Goal: Information Seeking & Learning: Learn about a topic

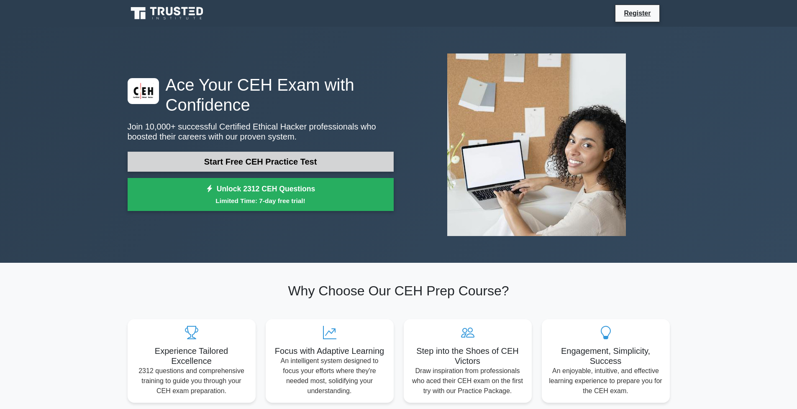
click at [275, 163] on link "Start Free CEH Practice Test" at bounding box center [261, 162] width 266 height 20
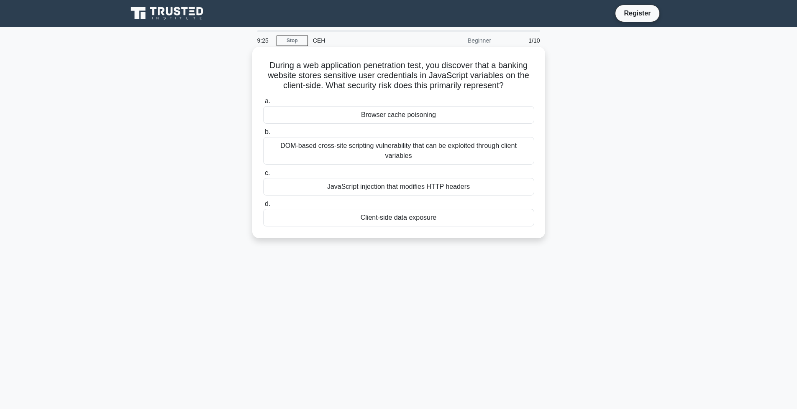
click at [372, 218] on div "Client-side data exposure" at bounding box center [398, 218] width 271 height 18
click at [263, 207] on input "d. Client-side data exposure" at bounding box center [263, 204] width 0 height 5
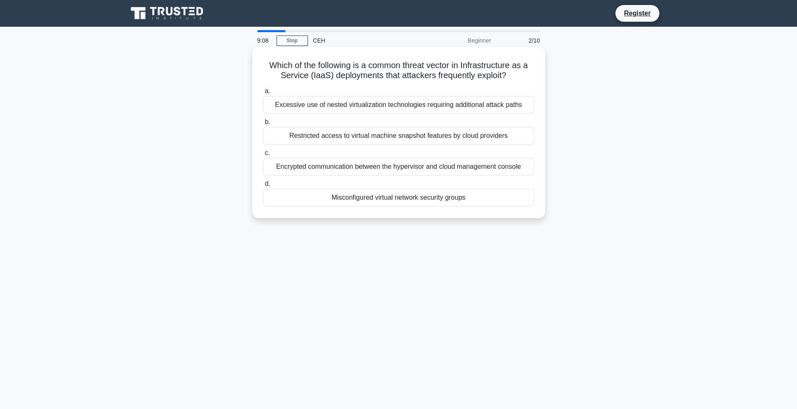
click at [396, 202] on div "Misconfigured virtual network security groups" at bounding box center [398, 198] width 271 height 18
click at [263, 187] on input "d. Misconfigured virtual network security groups" at bounding box center [263, 184] width 0 height 5
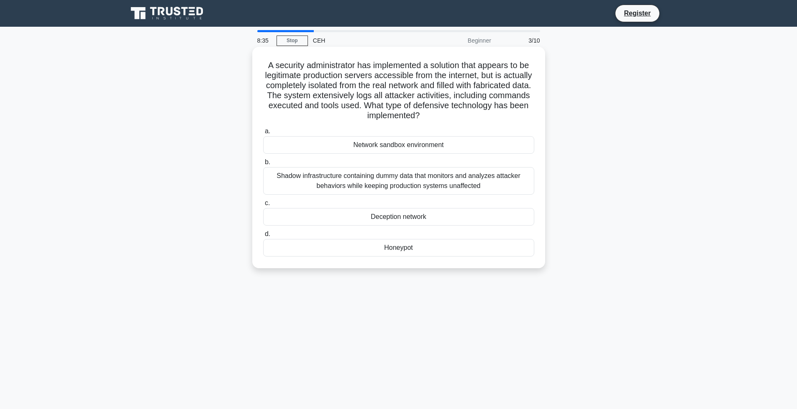
click at [376, 251] on div "Honeypot" at bounding box center [398, 248] width 271 height 18
click at [263, 237] on input "d. Honeypot" at bounding box center [263, 234] width 0 height 5
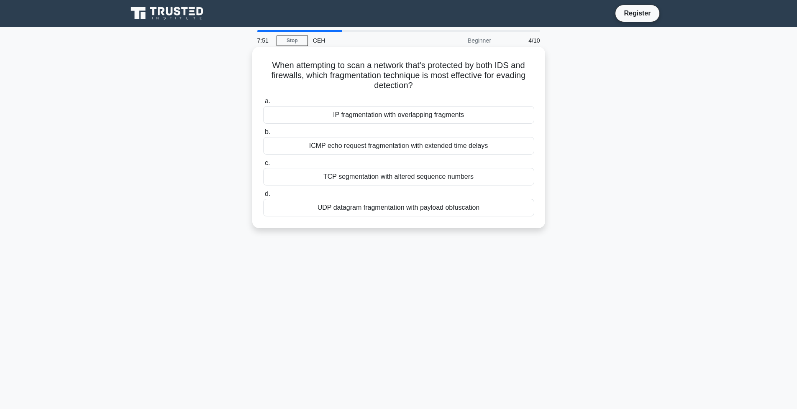
click at [443, 212] on div "UDP datagram fragmentation with payload obfuscation" at bounding box center [398, 208] width 271 height 18
click at [263, 197] on input "d. UDP datagram fragmentation with payload obfuscation" at bounding box center [263, 194] width 0 height 5
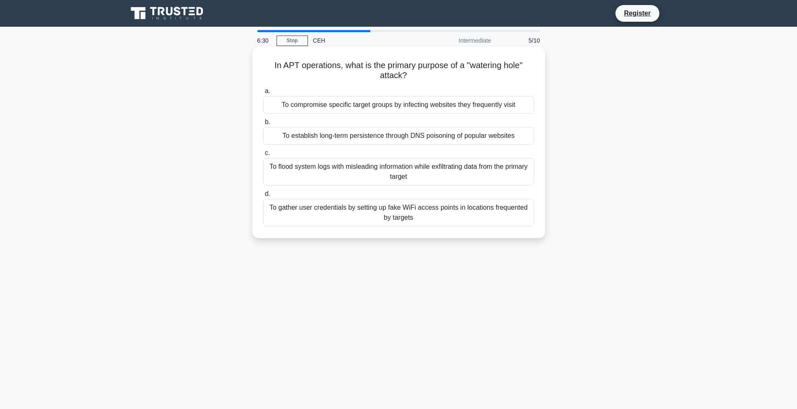
click at [478, 110] on div "To compromise specific target groups by infecting websites they frequently visit" at bounding box center [398, 105] width 271 height 18
click at [263, 94] on input "a. To compromise specific target groups by infecting websites they frequently v…" at bounding box center [263, 91] width 0 height 5
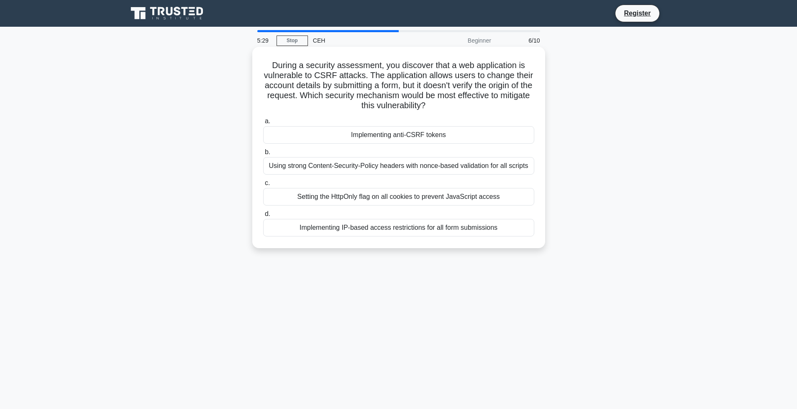
click at [439, 168] on div "Using strong Content-Security-Policy headers with nonce-based validation for al…" at bounding box center [398, 166] width 271 height 18
click at [263, 155] on input "b. Using strong Content-Security-Policy headers with nonce-based validation for…" at bounding box center [263, 152] width 0 height 5
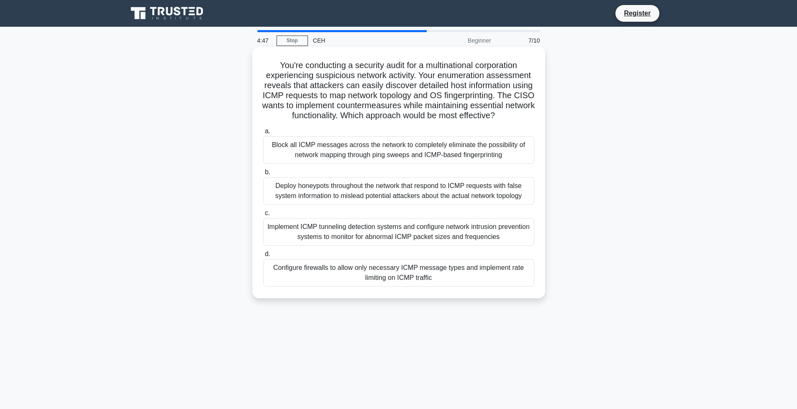
click at [338, 284] on div "Configure firewalls to allow only necessary ICMP message types and implement ra…" at bounding box center [398, 273] width 271 height 28
click at [263, 257] on input "d. Configure firewalls to allow only necessary ICMP message types and implement…" at bounding box center [263, 254] width 0 height 5
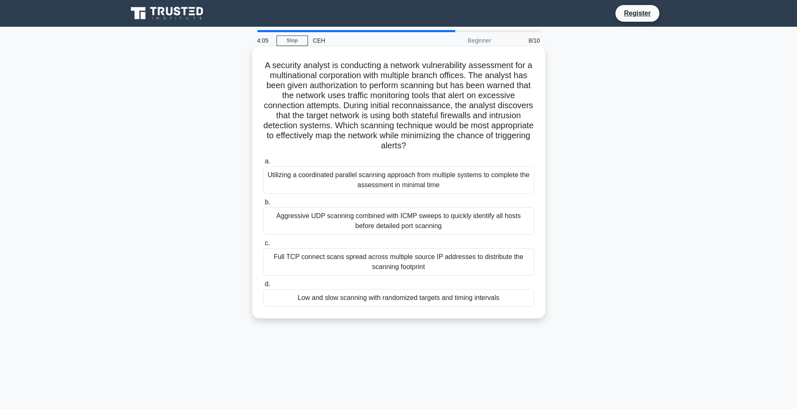
click at [404, 302] on div "Low and slow scanning with randomized targets and timing intervals" at bounding box center [398, 298] width 271 height 18
click at [263, 287] on input "d. Low and slow scanning with randomized targets and timing intervals" at bounding box center [263, 284] width 0 height 5
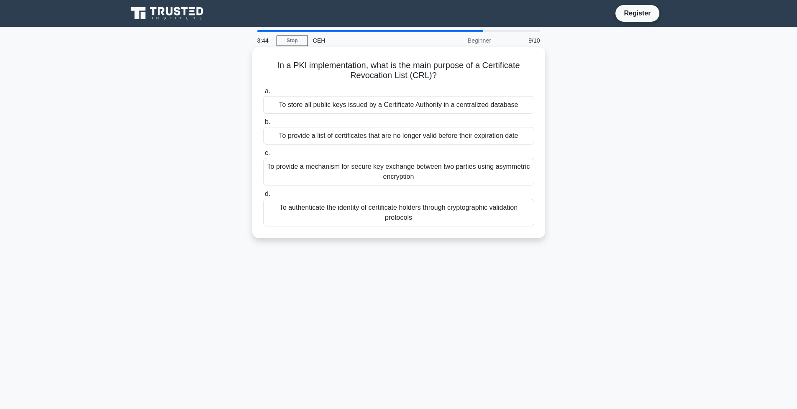
click at [489, 133] on div "To provide a list of certificates that are no longer valid before their expirat…" at bounding box center [398, 136] width 271 height 18
click at [263, 125] on input "b. To provide a list of certificates that are no longer valid before their expi…" at bounding box center [263, 122] width 0 height 5
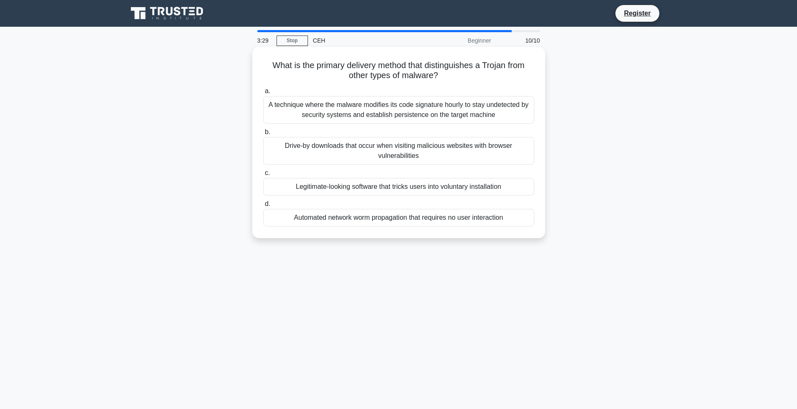
click at [467, 186] on div "Legitimate-looking software that tricks users into voluntary installation" at bounding box center [398, 187] width 271 height 18
click at [263, 176] on input "c. Legitimate-looking software that tricks users into voluntary installation" at bounding box center [263, 173] width 0 height 5
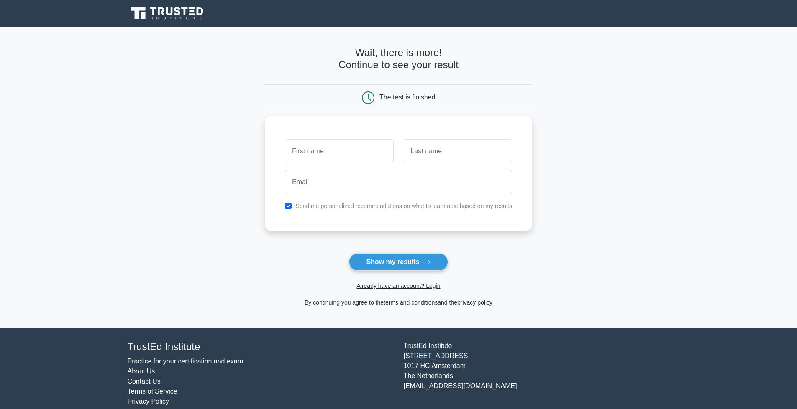
click at [338, 154] on input "text" at bounding box center [339, 151] width 108 height 24
type input "Che"
click at [416, 153] on input "text" at bounding box center [458, 151] width 108 height 24
type input "Yap"
click at [334, 180] on input "email" at bounding box center [398, 182] width 227 height 24
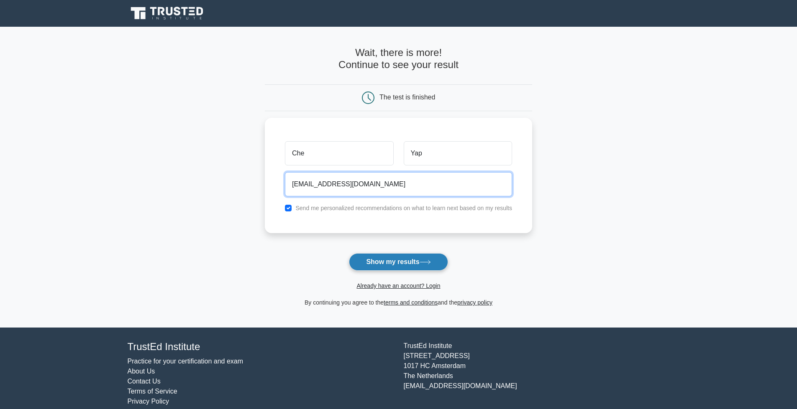
type input "cjplim_777@gmail.com"
click at [385, 259] on button "Show my results" at bounding box center [398, 262] width 99 height 18
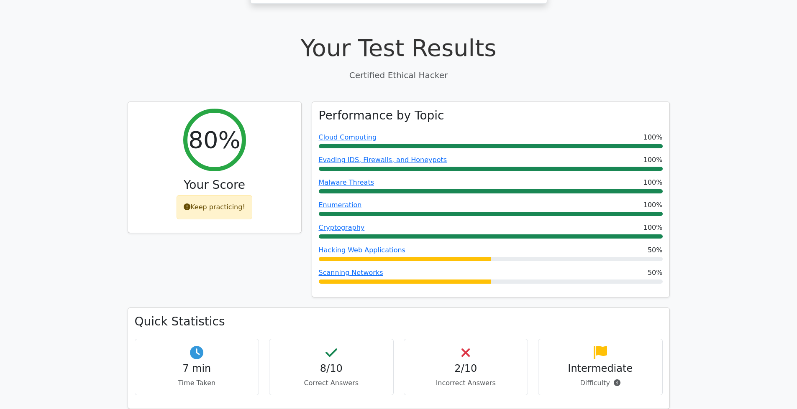
scroll to position [265, 0]
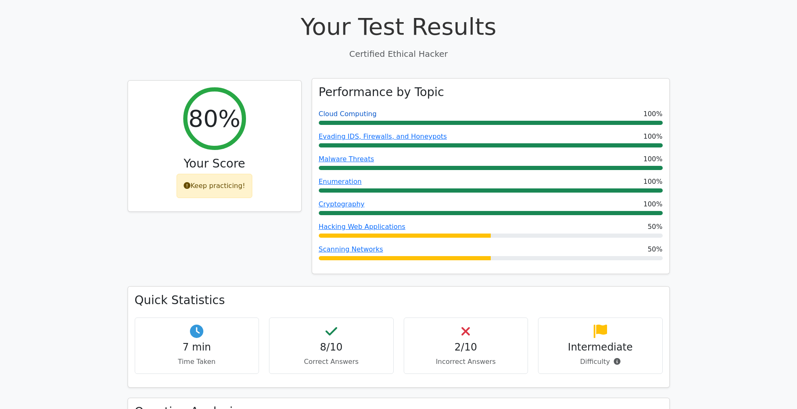
click at [362, 110] on link "Cloud Computing" at bounding box center [348, 114] width 58 height 8
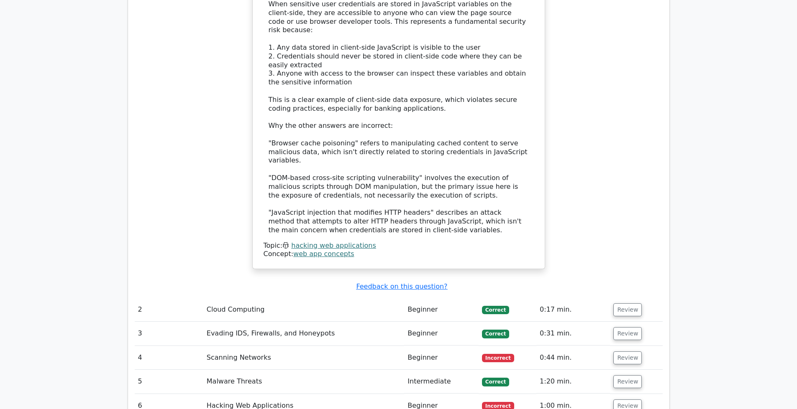
scroll to position [968, 0]
click at [624, 351] on button "Review" at bounding box center [627, 357] width 28 height 13
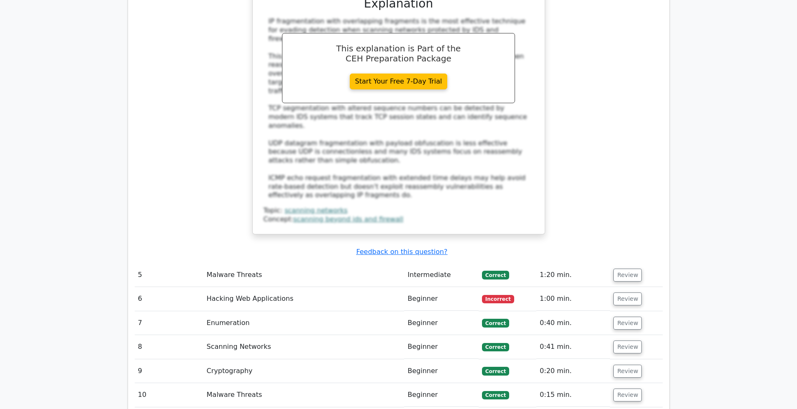
scroll to position [1542, 0]
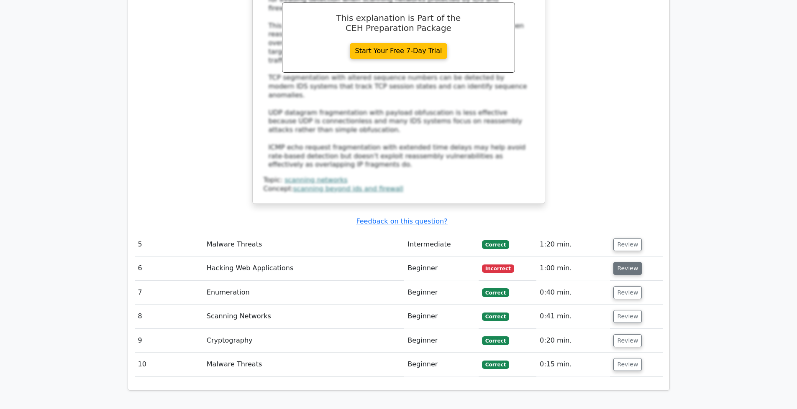
click at [624, 262] on button "Review" at bounding box center [627, 268] width 28 height 13
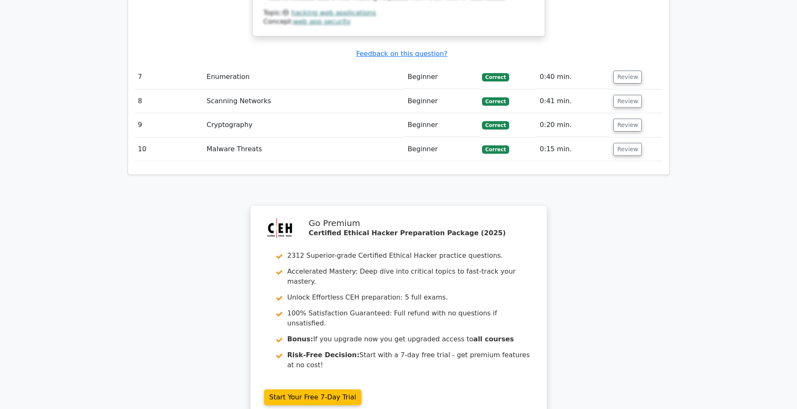
scroll to position [2282, 0]
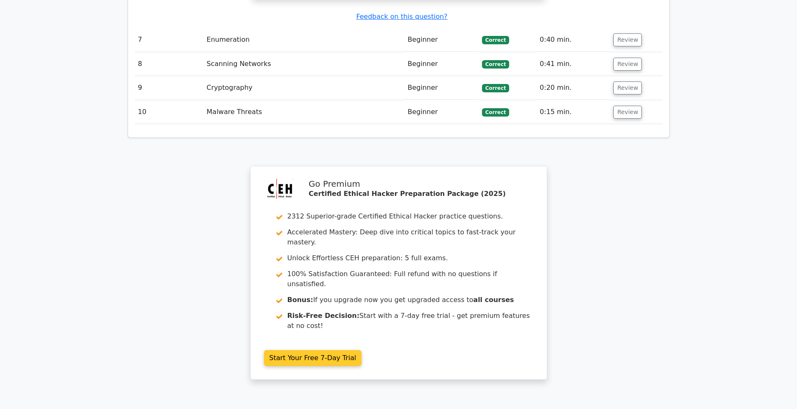
click at [308, 350] on link "Start Your Free 7-Day Trial" at bounding box center [313, 358] width 98 height 16
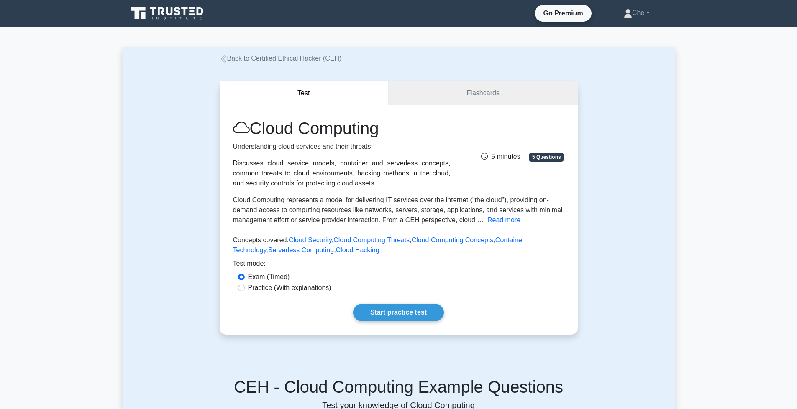
click at [520, 102] on link "Flashcards" at bounding box center [482, 94] width 189 height 24
